Goal: Task Accomplishment & Management: Use online tool/utility

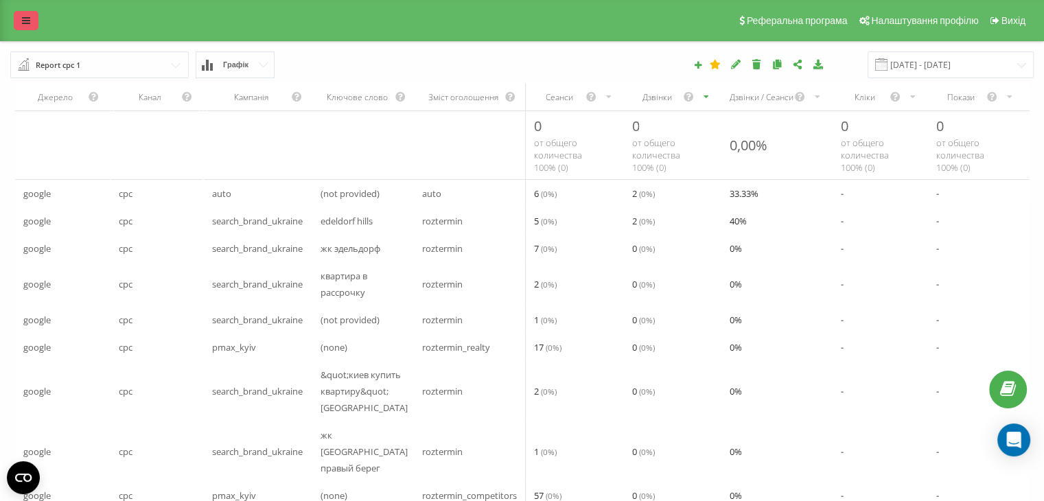
click at [23, 14] on link at bounding box center [26, 20] width 25 height 19
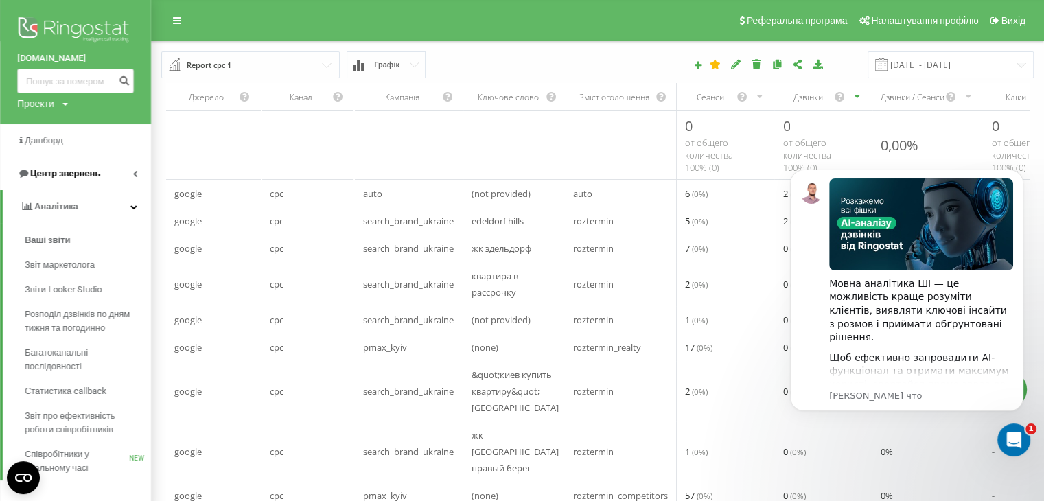
click at [62, 172] on span "Центр звернень" at bounding box center [65, 173] width 70 height 10
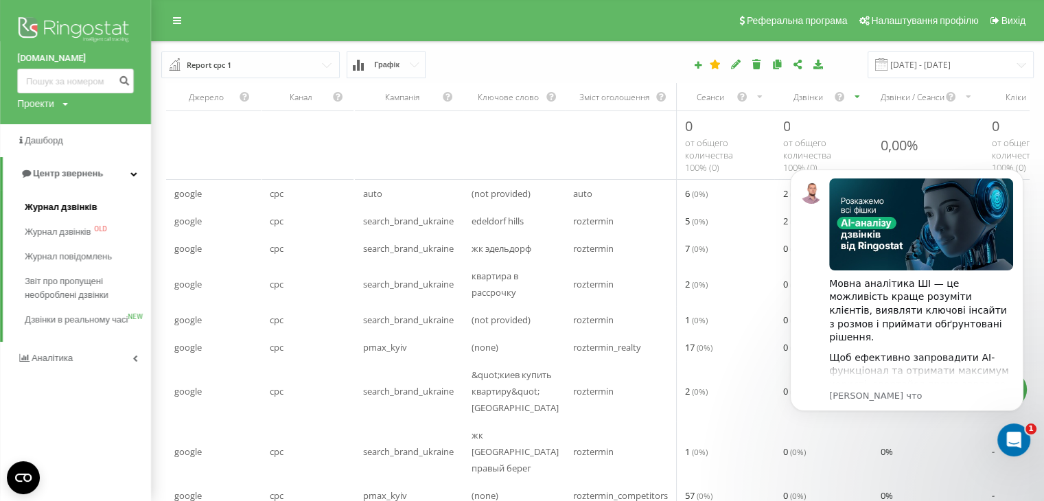
click at [62, 204] on span "Журнал дзвінків" at bounding box center [61, 207] width 73 height 14
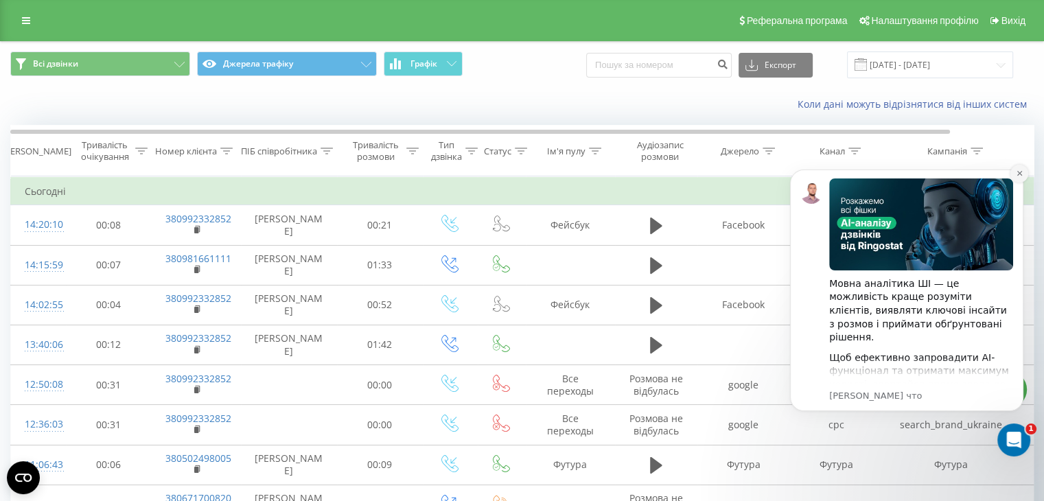
click at [1019, 172] on icon "Dismiss notification" at bounding box center [1020, 174] width 8 height 8
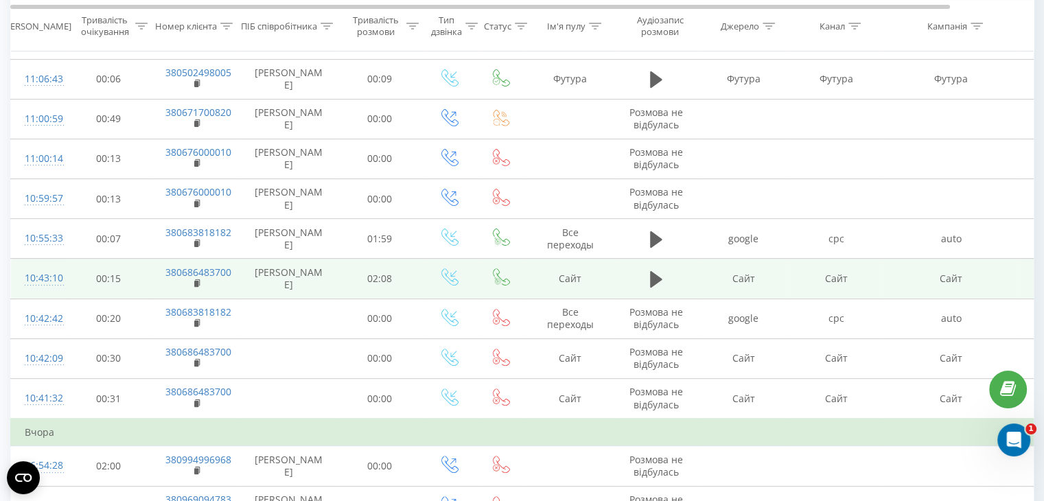
scroll to position [318, 0]
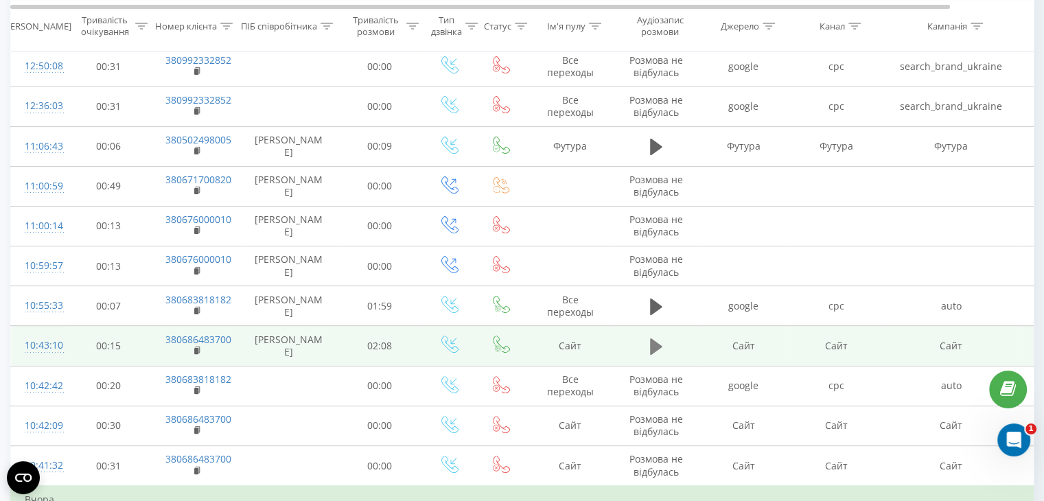
click at [655, 340] on icon at bounding box center [656, 346] width 12 height 16
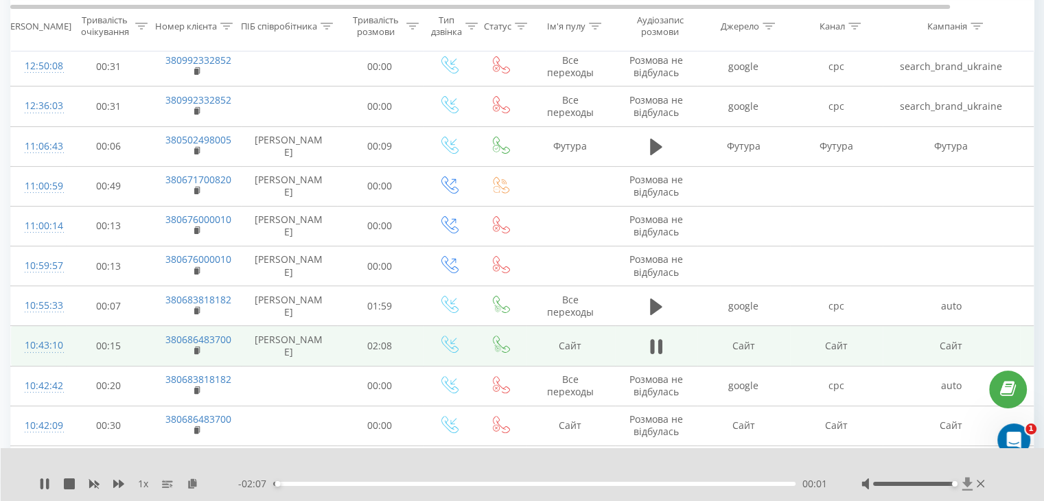
drag, startPoint x: 911, startPoint y: 482, endPoint x: 966, endPoint y: 481, distance: 54.9
click at [966, 481] on div at bounding box center [924, 484] width 126 height 14
click at [41, 484] on icon at bounding box center [41, 483] width 3 height 11
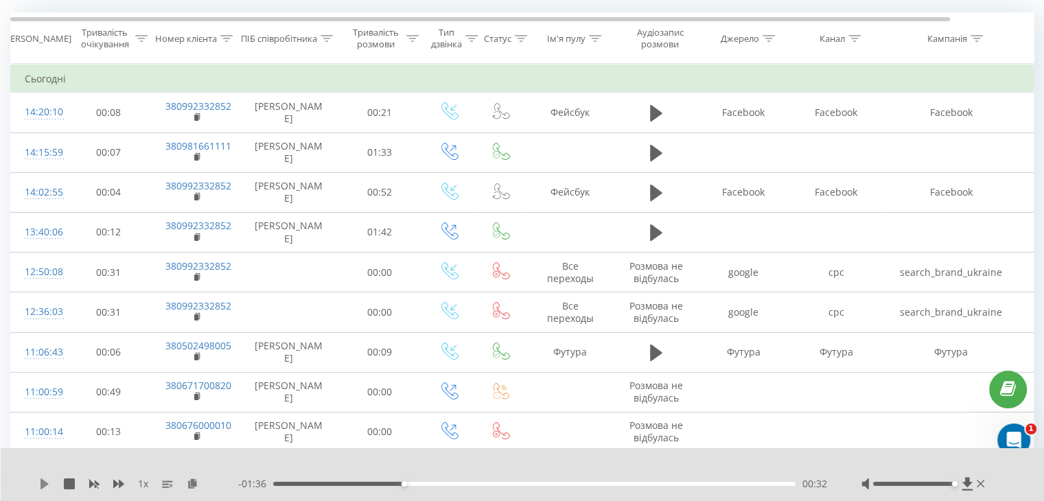
click at [41, 481] on icon at bounding box center [44, 483] width 8 height 11
click at [700, 72] on td "Сьогодні" at bounding box center [567, 78] width 1112 height 27
click at [39, 482] on icon at bounding box center [44, 483] width 11 height 11
click at [981, 483] on icon at bounding box center [981, 483] width 8 height 11
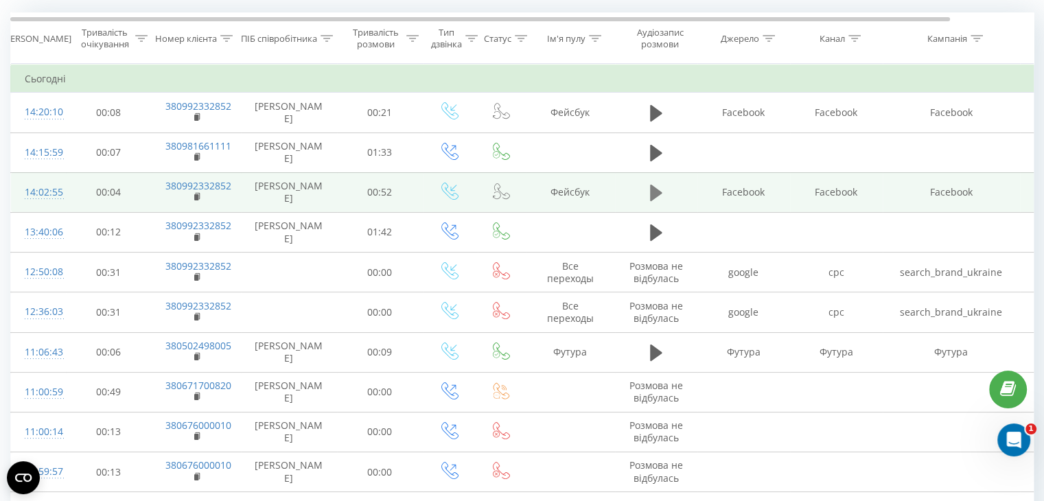
click at [653, 187] on icon at bounding box center [656, 193] width 12 height 16
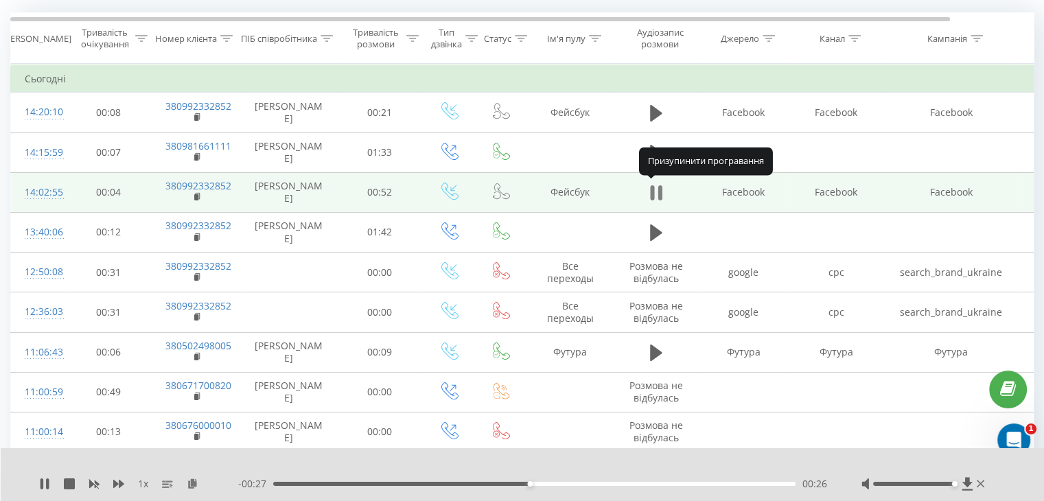
click at [654, 190] on icon at bounding box center [656, 192] width 12 height 19
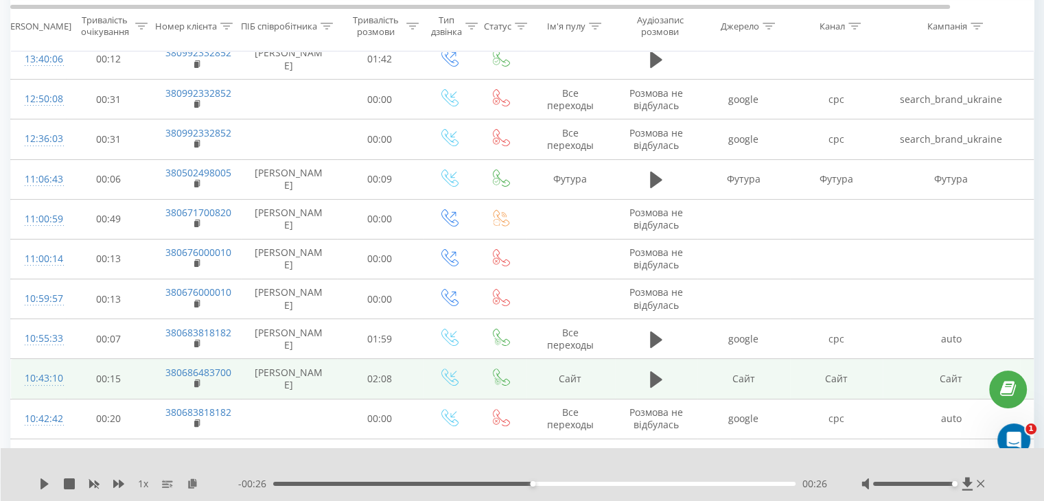
scroll to position [318, 0]
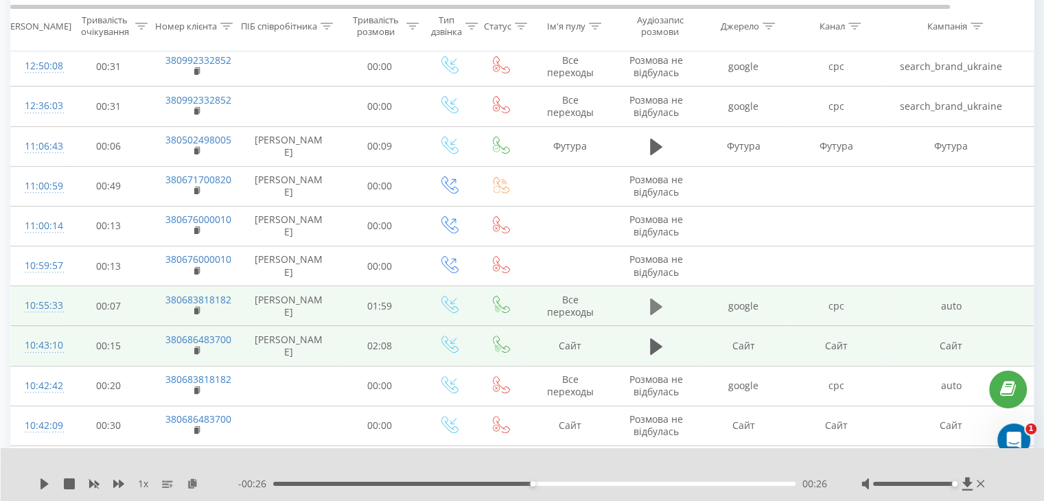
click at [656, 303] on icon at bounding box center [656, 307] width 12 height 16
click at [979, 481] on icon at bounding box center [981, 483] width 8 height 11
